Goal: Transaction & Acquisition: Purchase product/service

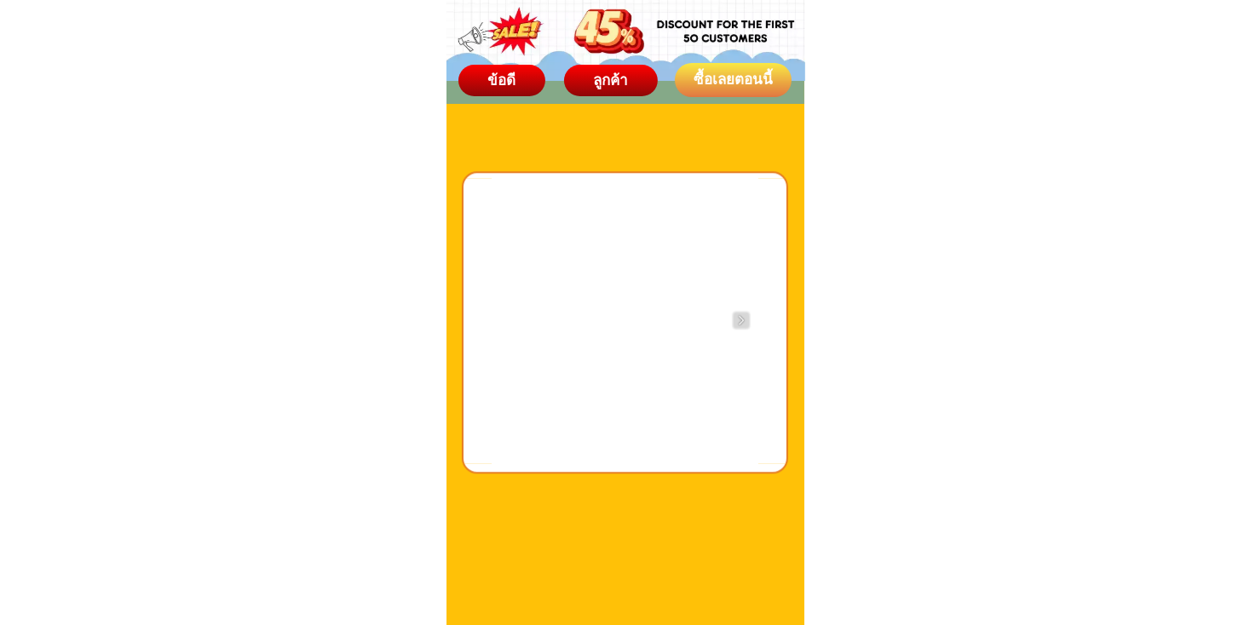
scroll to position [4857, 0]
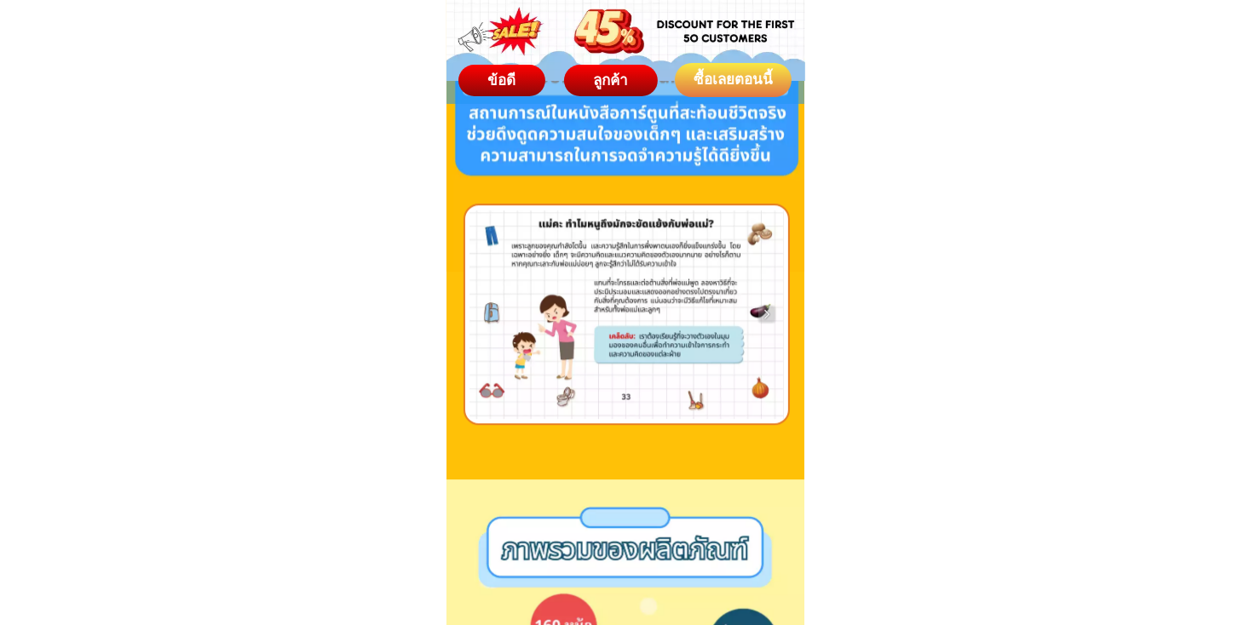
click at [723, 89] on div "ซื้อเลยตอนนี้" at bounding box center [733, 80] width 117 height 22
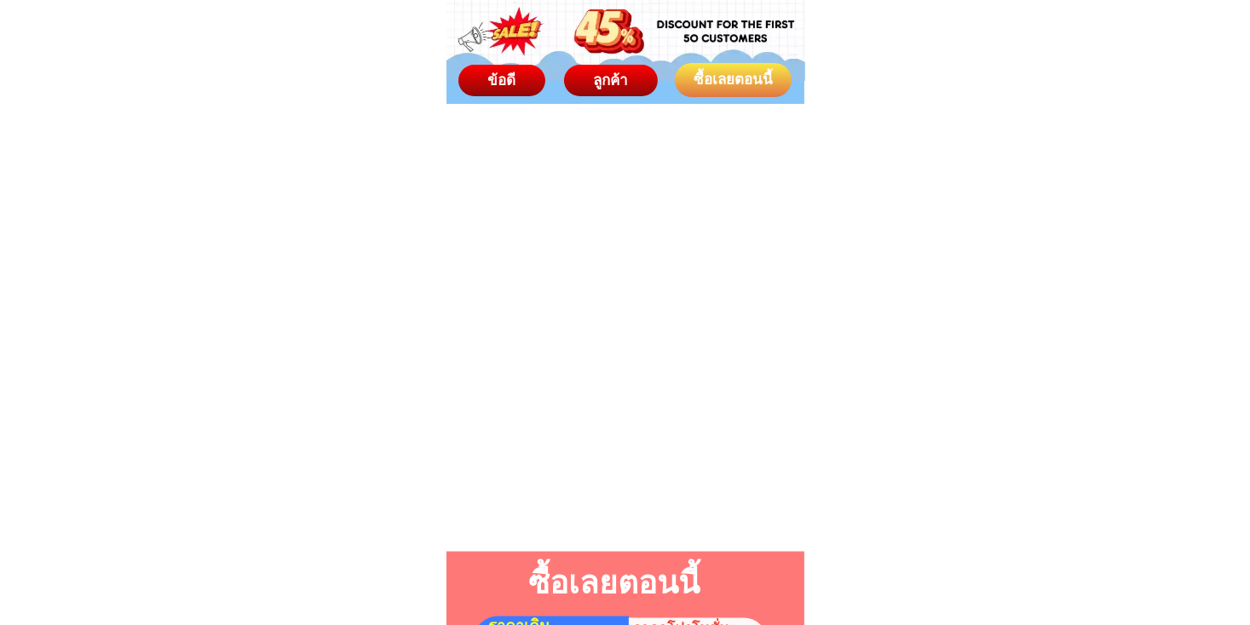
scroll to position [9384, 0]
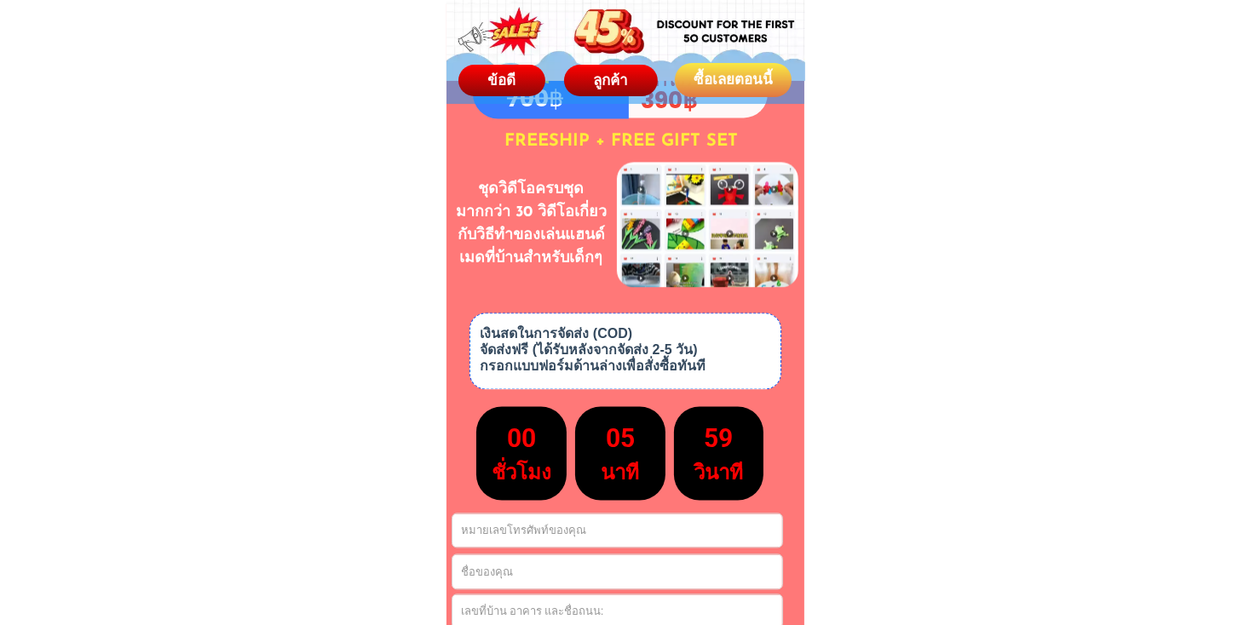
click at [723, 87] on div "ซื้อเลยตอนนี้" at bounding box center [733, 80] width 117 height 22
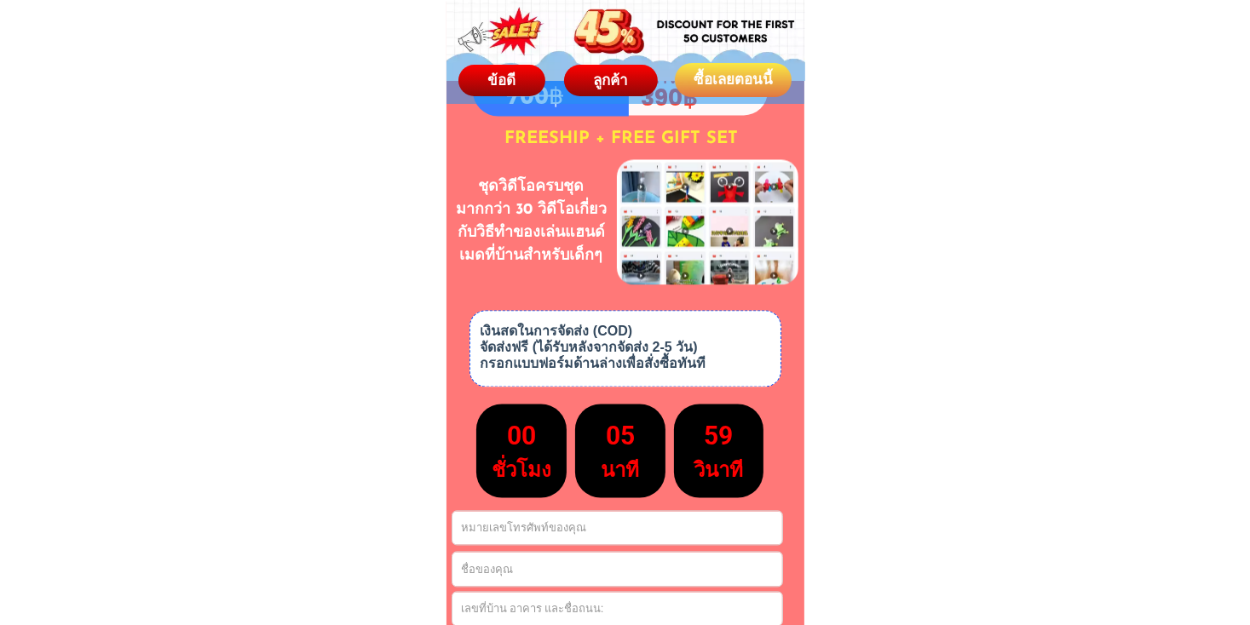
scroll to position [9386, 0]
click at [723, 87] on div "ซื้อเลยตอนนี้" at bounding box center [733, 80] width 117 height 22
click at [719, 88] on div "ซื้อเลยตอนนี้" at bounding box center [733, 80] width 117 height 22
click at [635, 83] on div "ลูกค้า" at bounding box center [611, 81] width 94 height 22
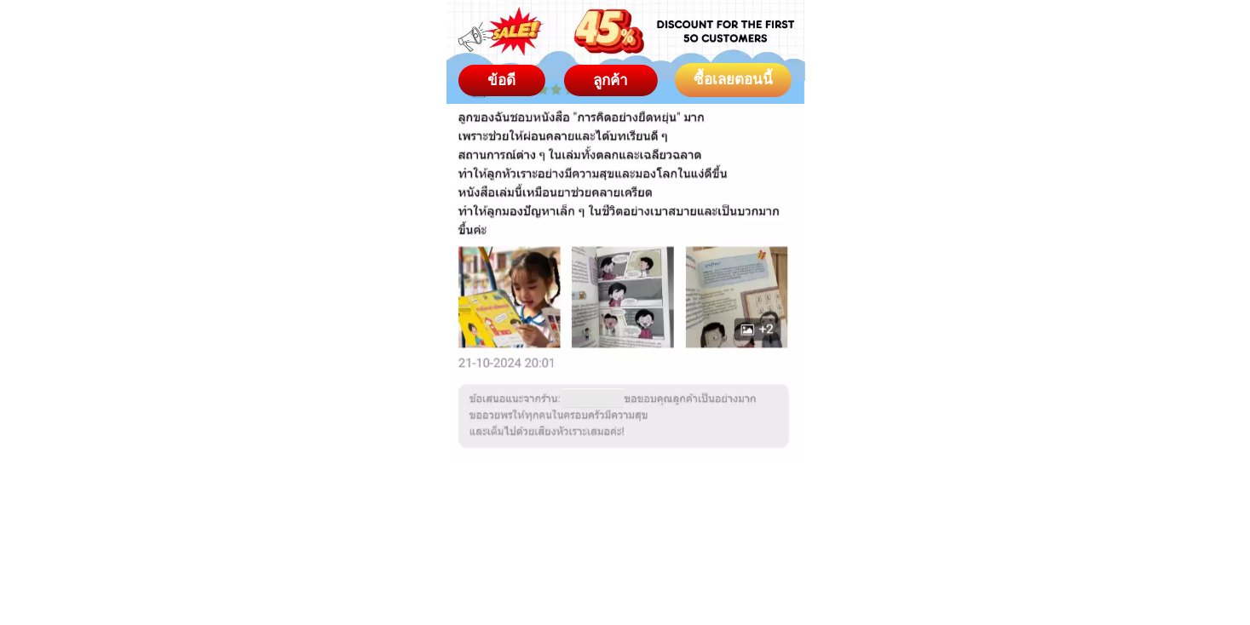
scroll to position [10697, 0]
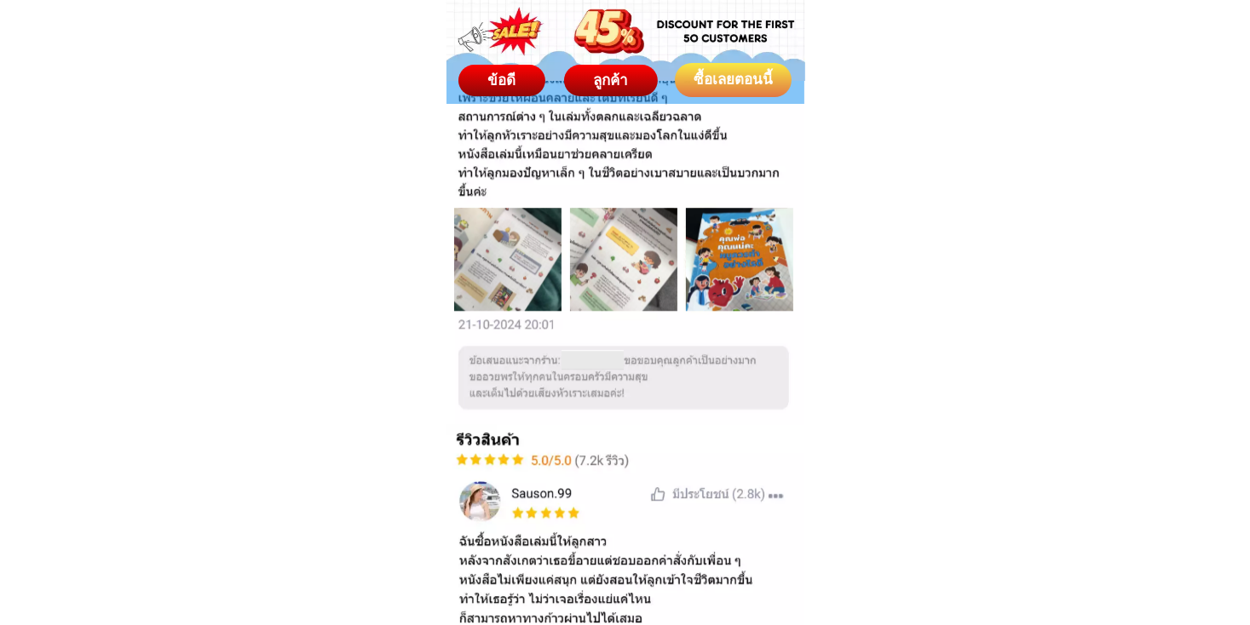
click at [632, 83] on div "ลูกค้า" at bounding box center [610, 81] width 94 height 22
click at [483, 79] on div "ข้อดี" at bounding box center [501, 81] width 87 height 22
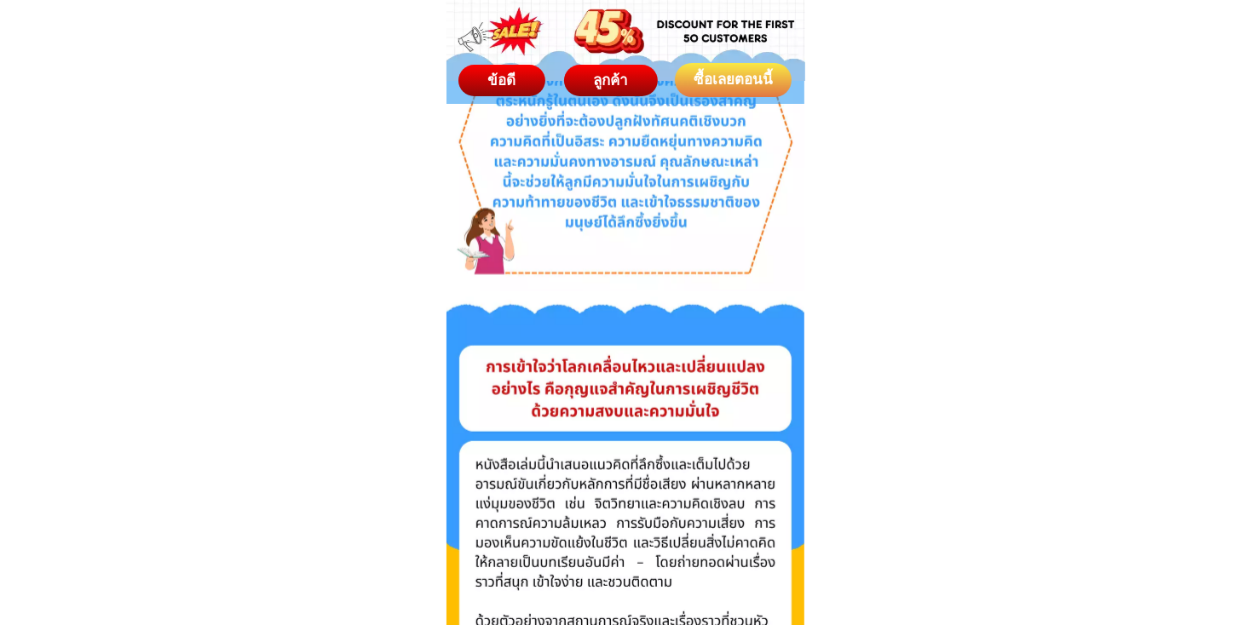
click at [715, 72] on div "ซื้อเลยตอนนี้" at bounding box center [733, 80] width 117 height 22
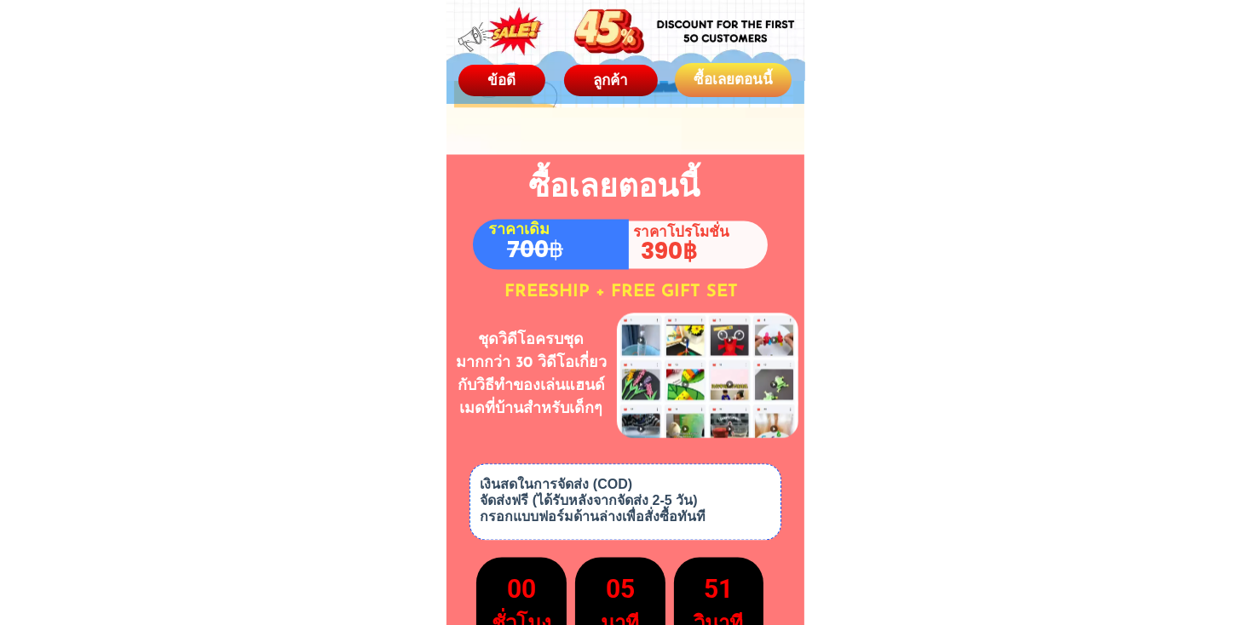
scroll to position [9386, 0]
